Goal: Task Accomplishment & Management: Manage account settings

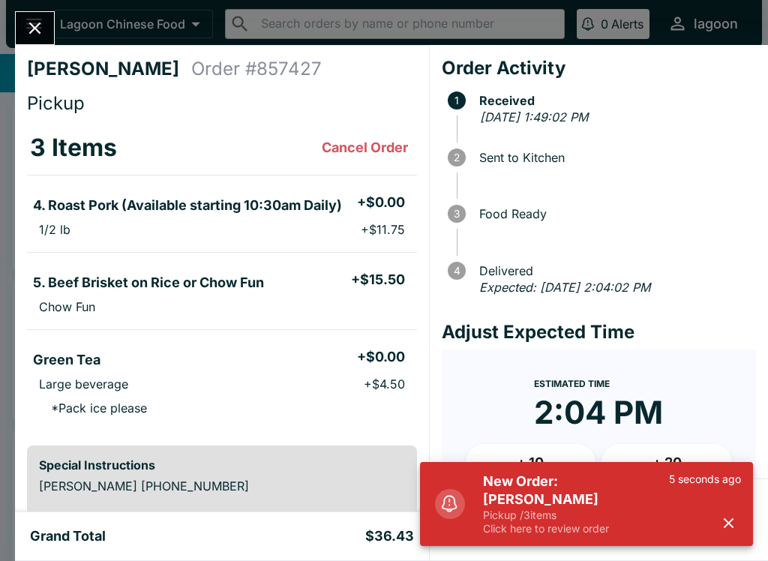
click at [710, 519] on div "5 seconds ago" at bounding box center [705, 504] width 72 height 63
click at [415, 392] on li "Large beverage + $4.50" at bounding box center [222, 384] width 390 height 21
click at [726, 517] on icon "button" at bounding box center [728, 523] width 17 height 17
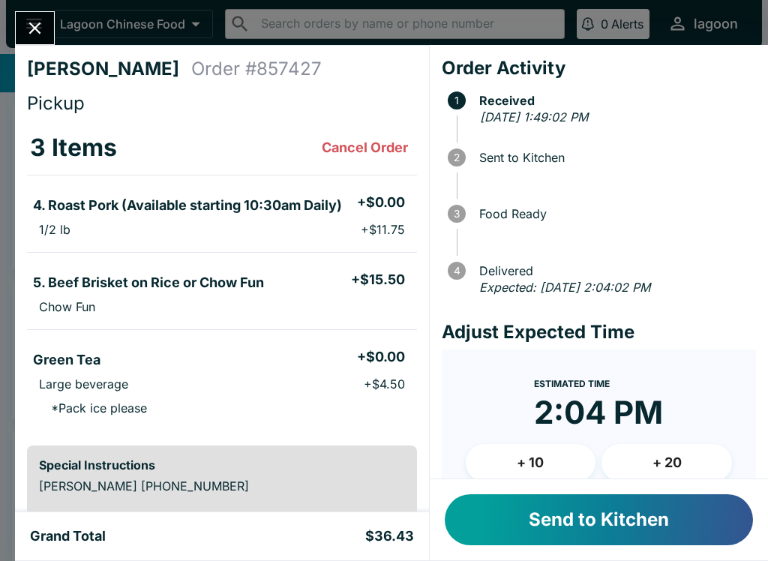
click at [605, 515] on button "Send to Kitchen" at bounding box center [599, 519] width 308 height 51
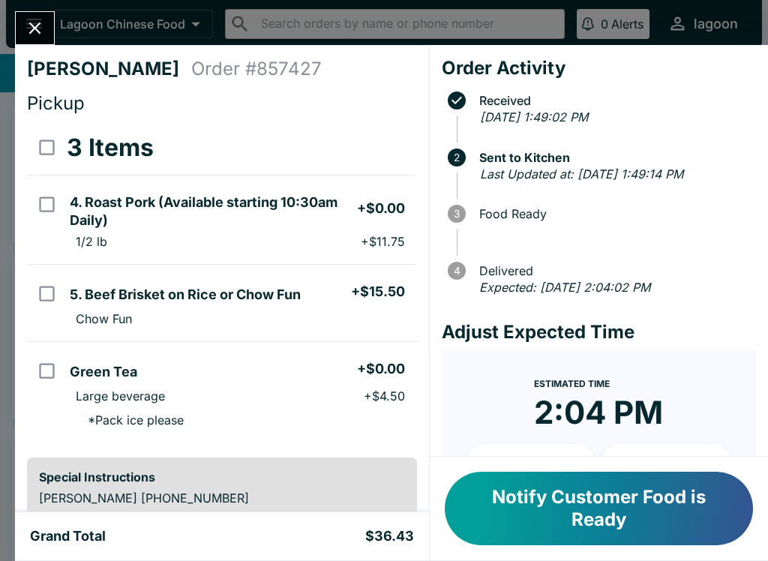
click at [589, 505] on button "Notify Customer Food is Ready" at bounding box center [599, 509] width 308 height 74
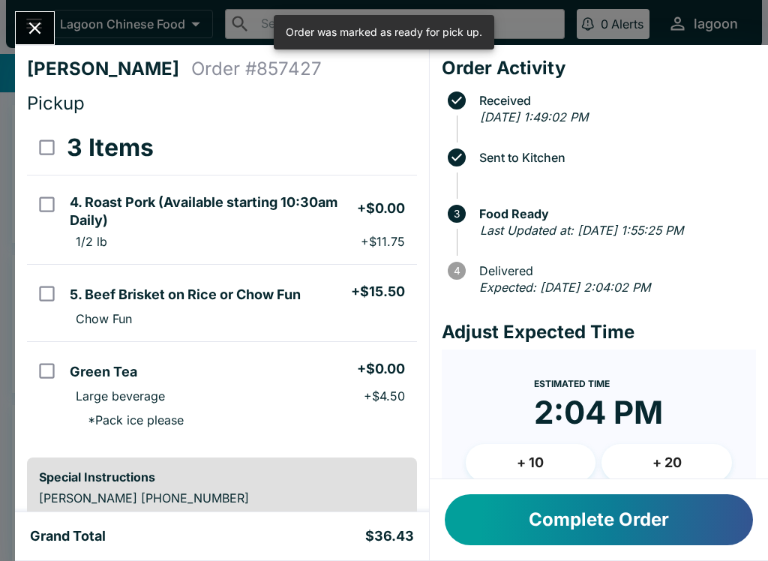
click at [27, 29] on icon "Close" at bounding box center [35, 28] width 20 height 20
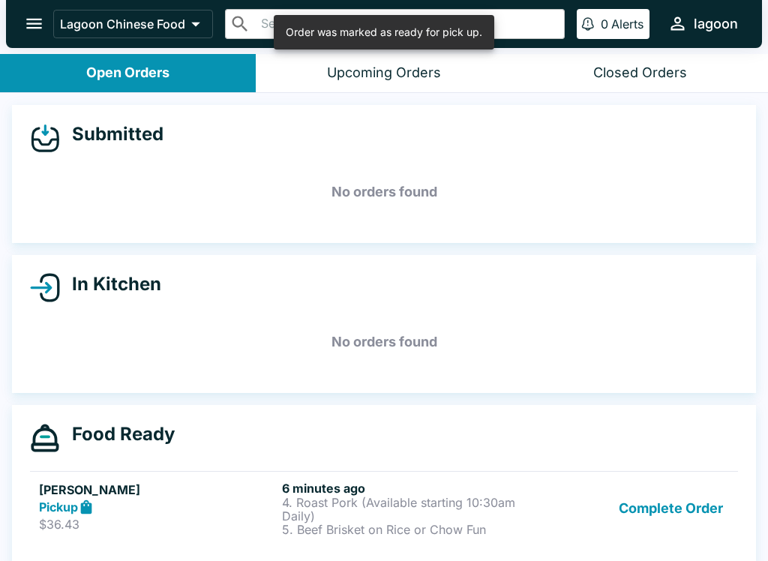
click at [249, 518] on p "$36.43" at bounding box center [157, 524] width 237 height 15
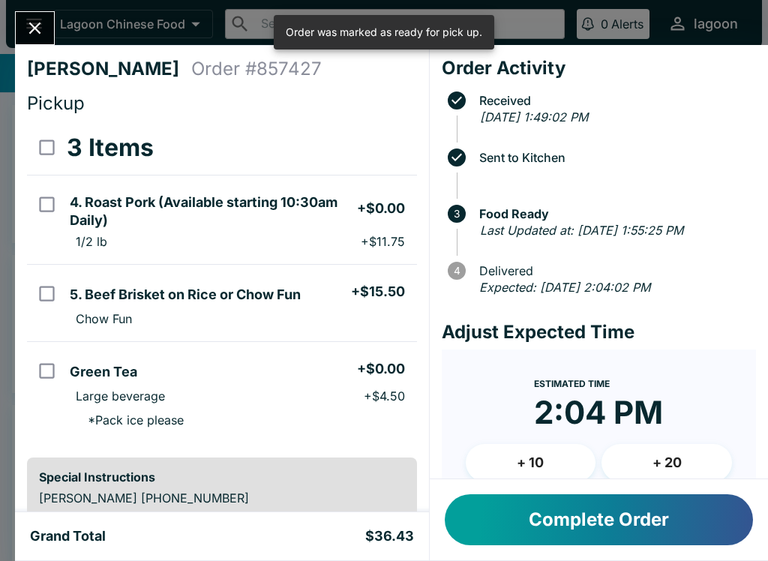
click at [634, 514] on button "Complete Order" at bounding box center [599, 519] width 308 height 51
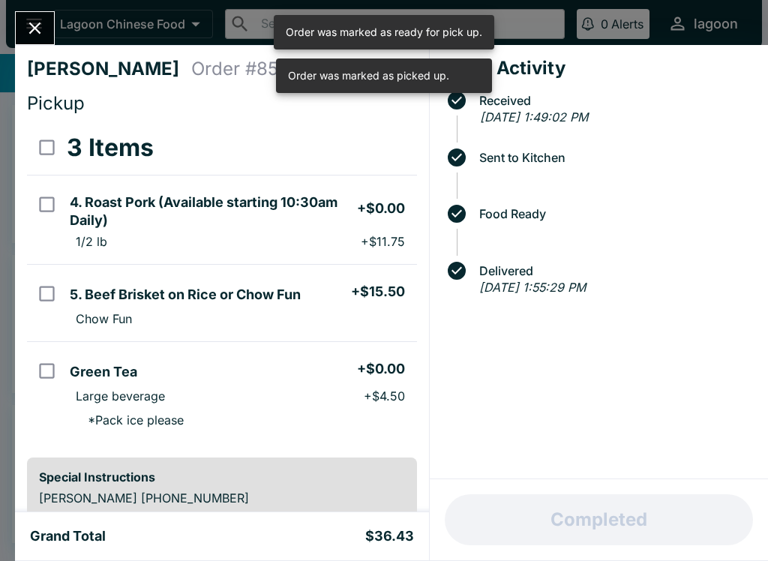
click at [20, 31] on button "Close" at bounding box center [35, 28] width 38 height 32
